Goal: Find specific page/section: Find specific page/section

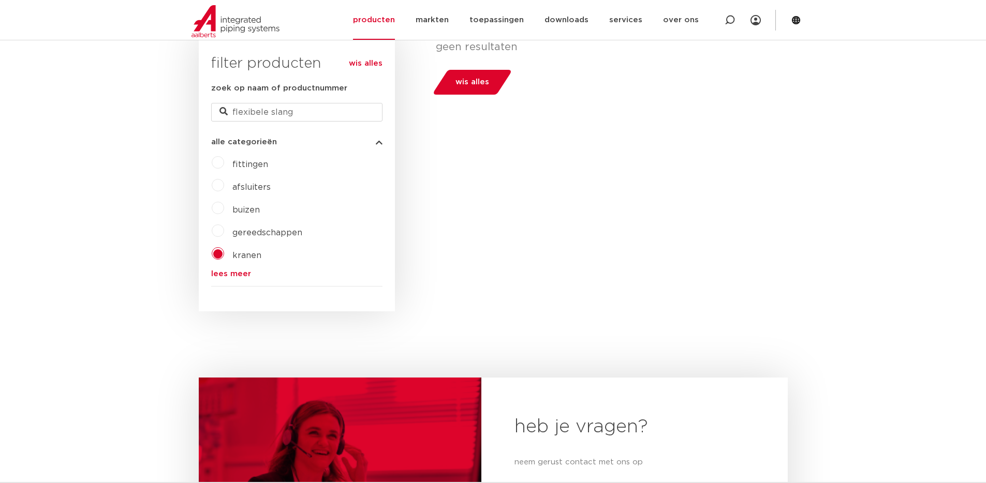
scroll to position [274, 0]
click at [579, 21] on link "downloads" at bounding box center [567, 20] width 44 height 40
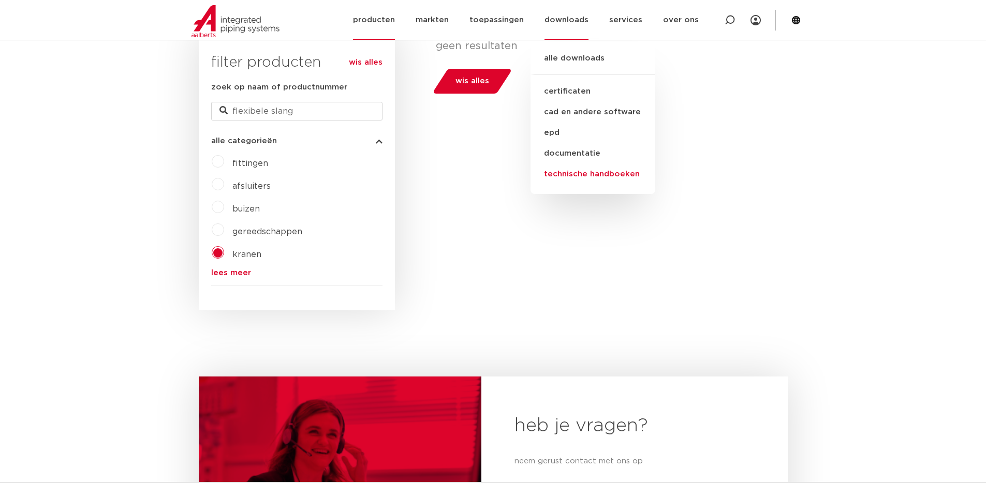
click at [566, 173] on link "technische handboeken" at bounding box center [593, 174] width 125 height 21
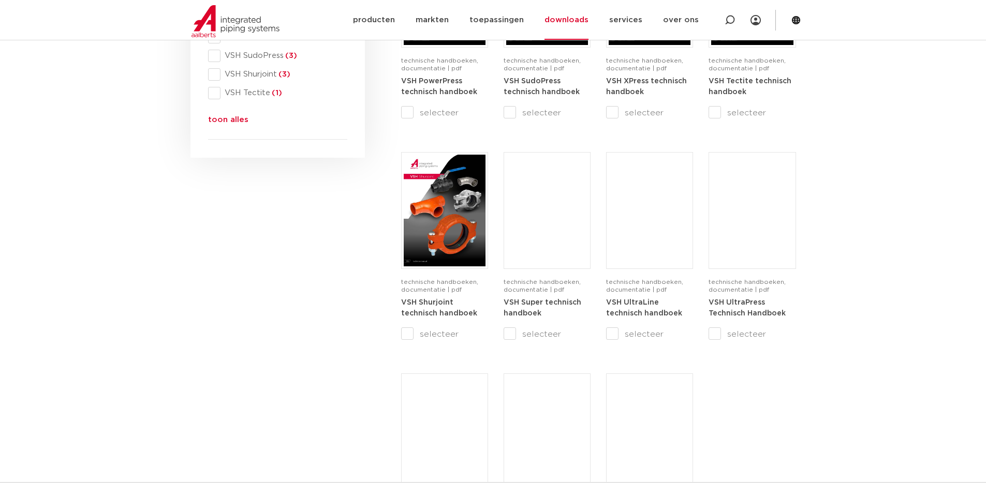
scroll to position [584, 0]
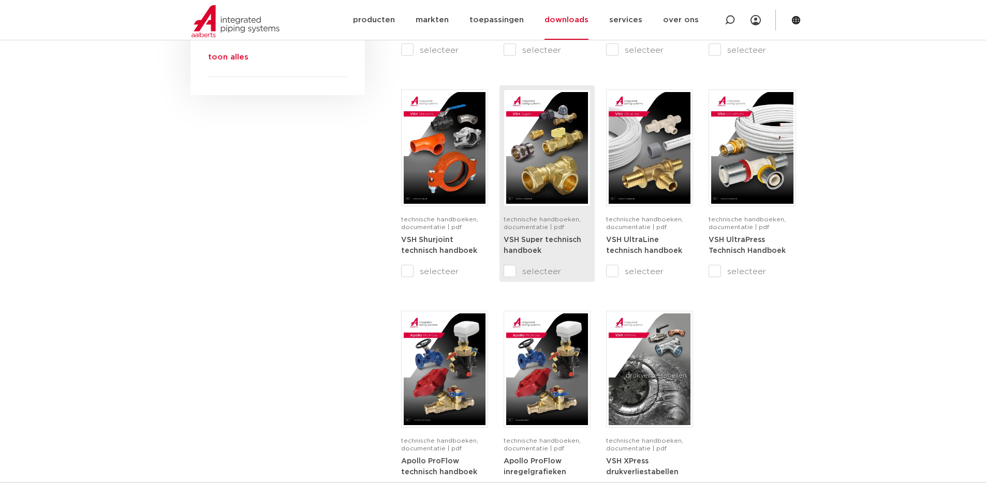
click at [543, 222] on span "technische handboeken, documentatie | pdf" at bounding box center [542, 223] width 77 height 14
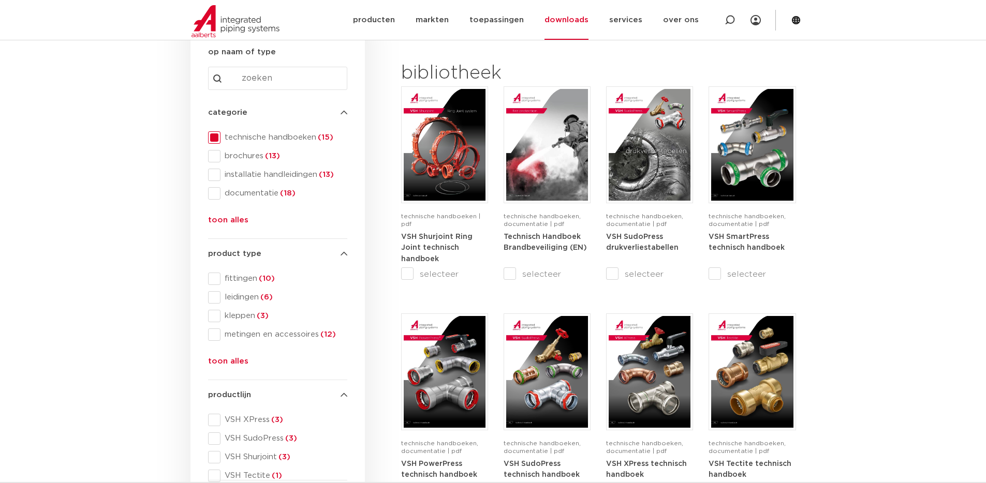
scroll to position [137, 0]
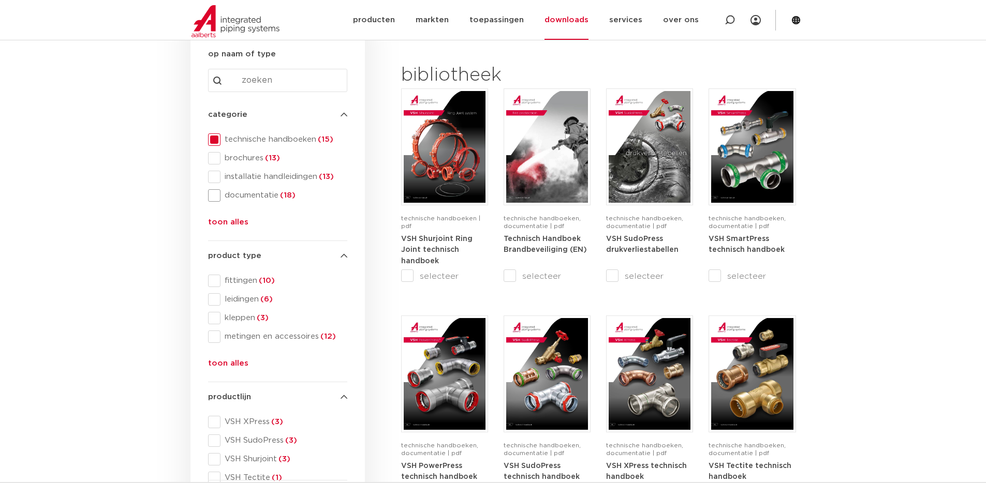
click at [225, 192] on span "documentatie (18)" at bounding box center [284, 195] width 127 height 10
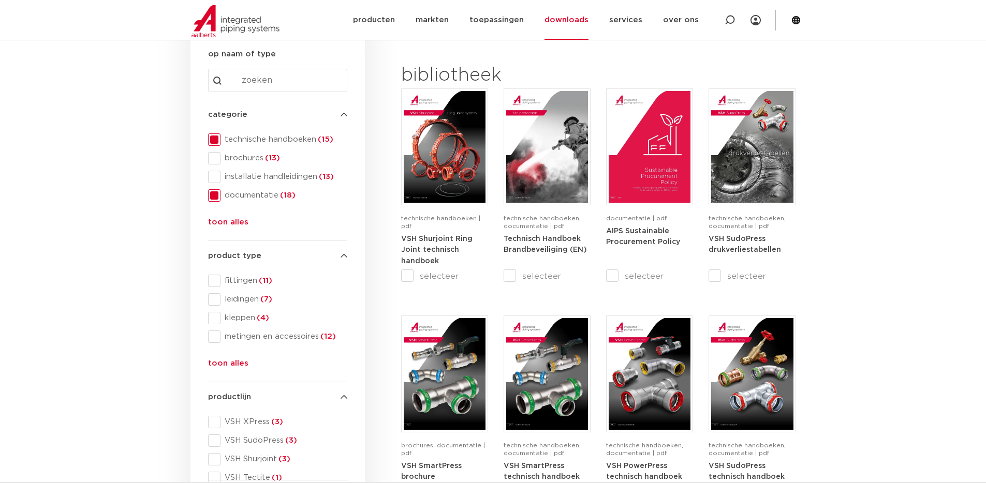
click at [213, 138] on div "categorie categorie technische handboeken (15) brochures (13) installatie handl…" at bounding box center [277, 171] width 139 height 124
click at [217, 142] on span at bounding box center [214, 140] width 12 height 12
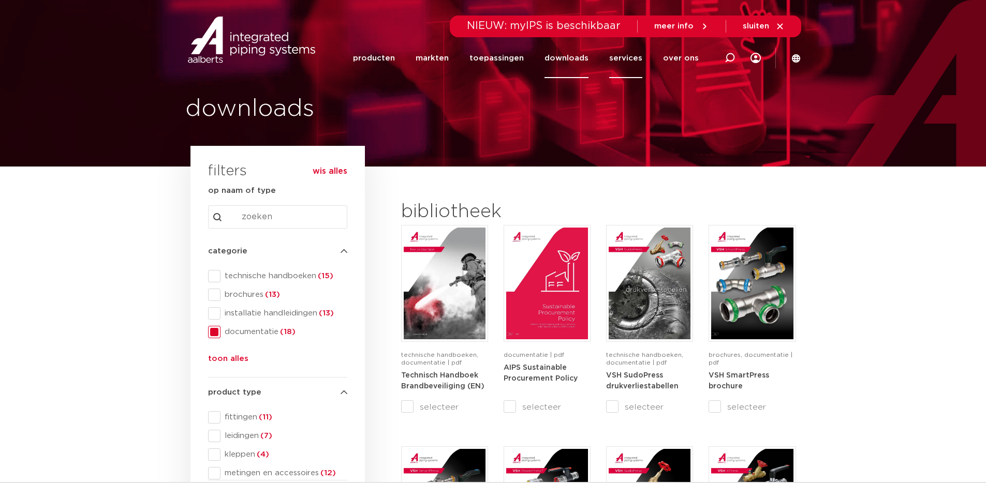
click at [635, 59] on link "services" at bounding box center [625, 58] width 33 height 40
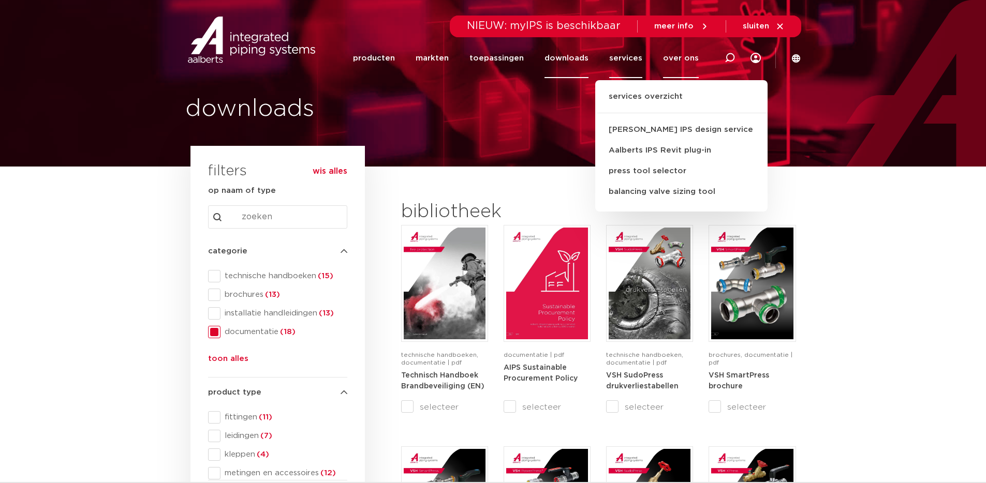
click at [679, 61] on link "over ons" at bounding box center [681, 58] width 36 height 40
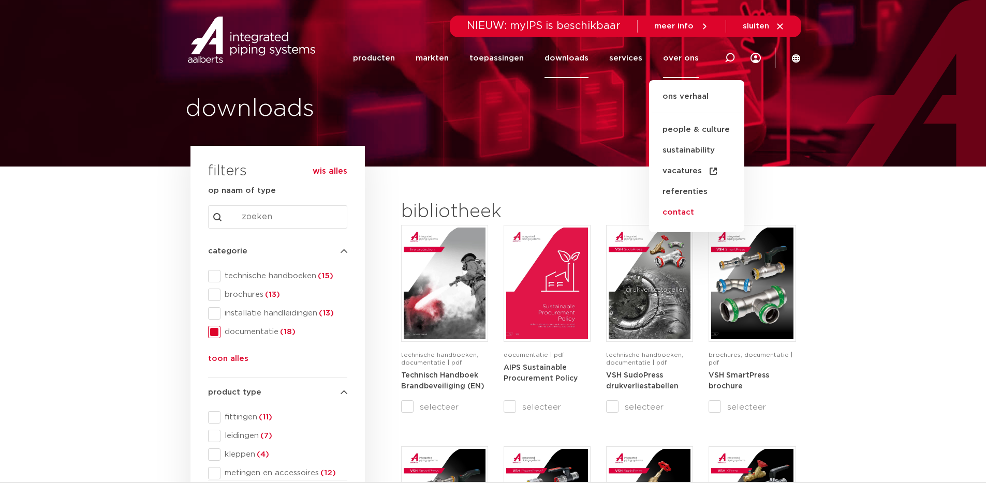
click at [685, 214] on link "contact" at bounding box center [696, 212] width 95 height 21
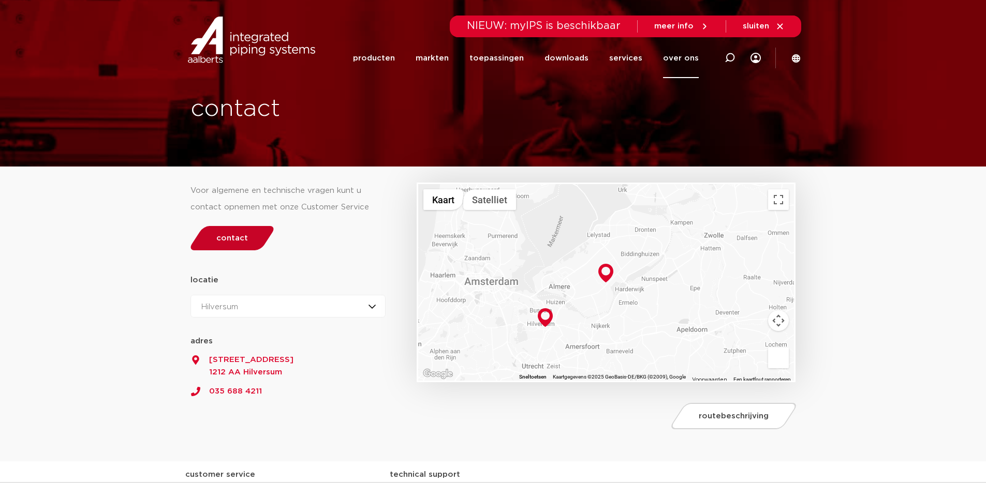
click at [220, 237] on span "contact" at bounding box center [232, 238] width 32 height 8
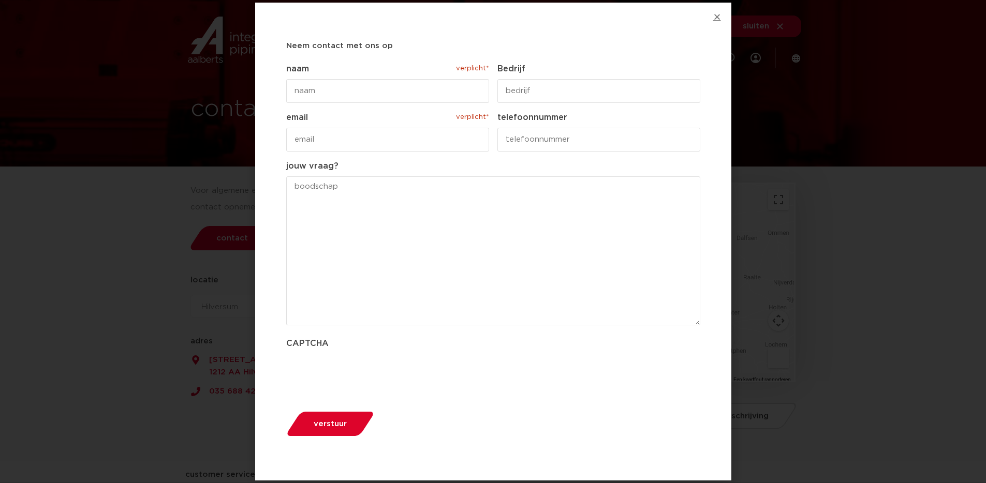
click at [717, 14] on icon "Close" at bounding box center [717, 17] width 8 height 8
